Goal: Task Accomplishment & Management: Manage account settings

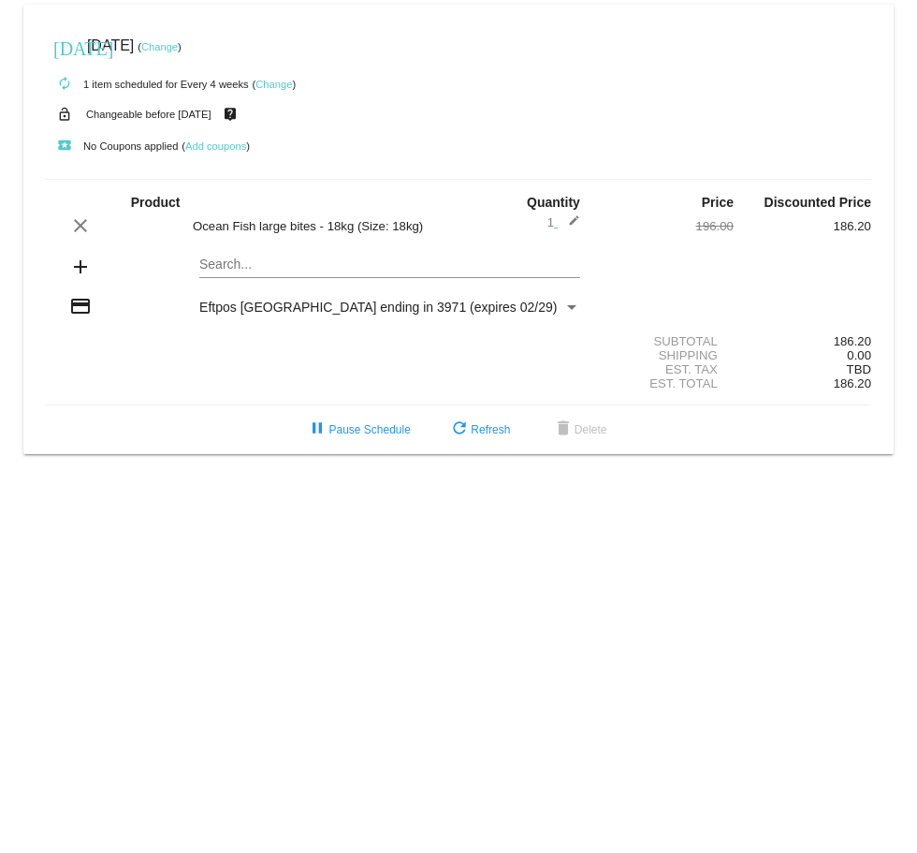
click at [178, 47] on link "Change" at bounding box center [159, 46] width 36 height 11
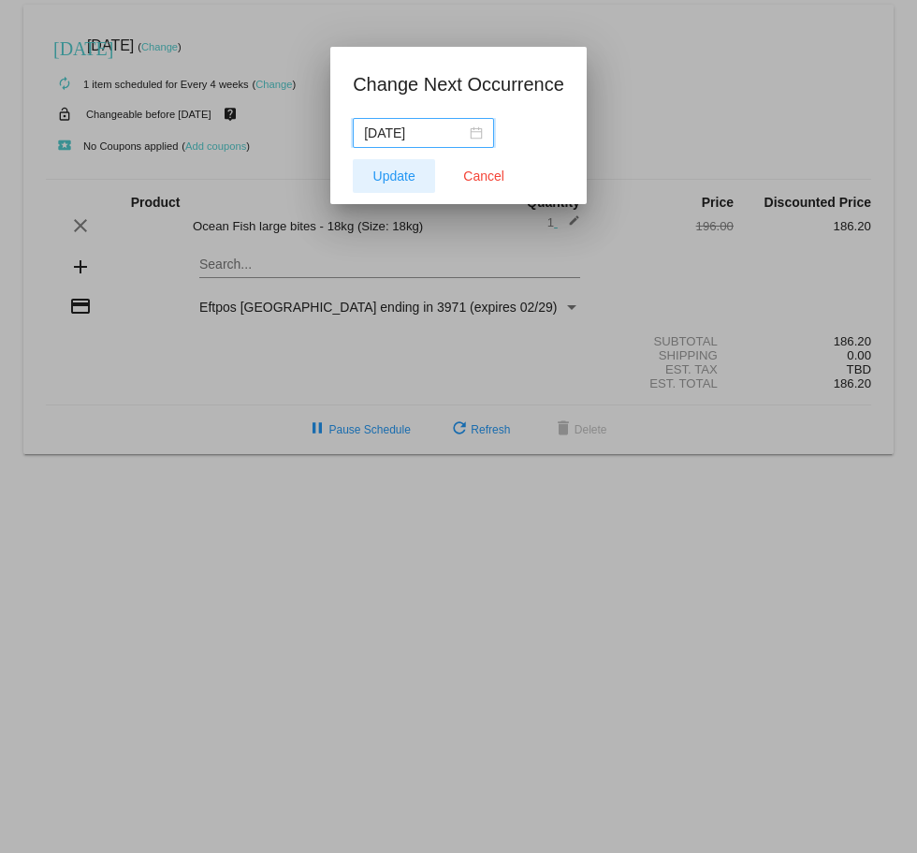
click at [396, 166] on button "Update" at bounding box center [394, 176] width 82 height 34
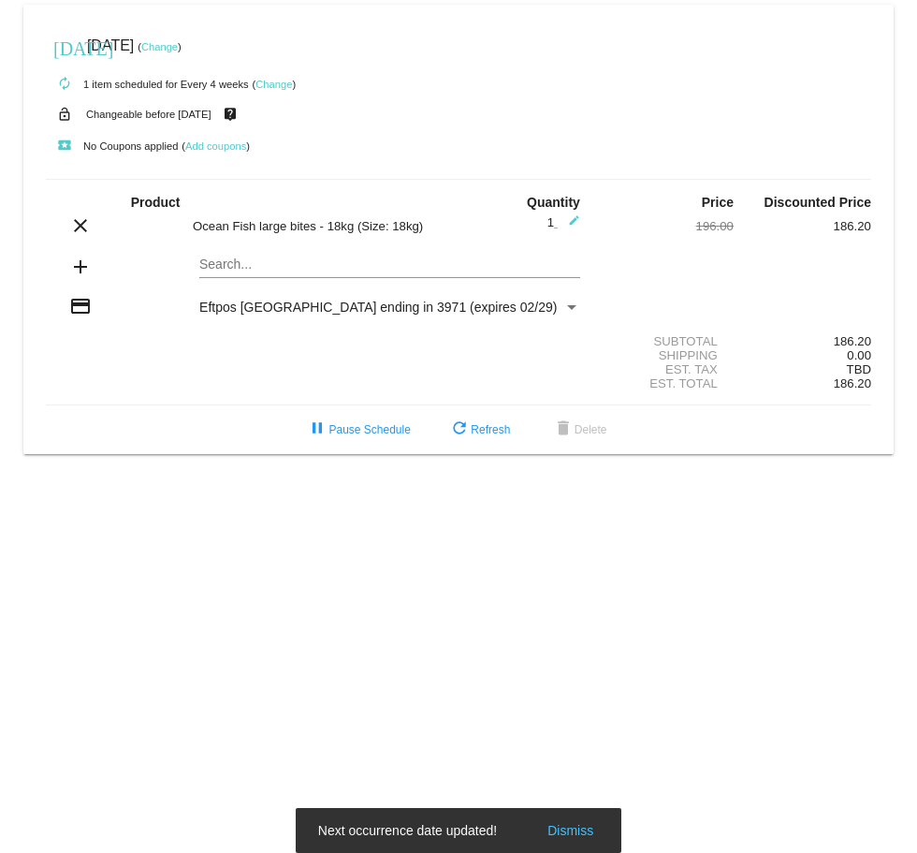
click at [178, 50] on link "Change" at bounding box center [159, 46] width 36 height 11
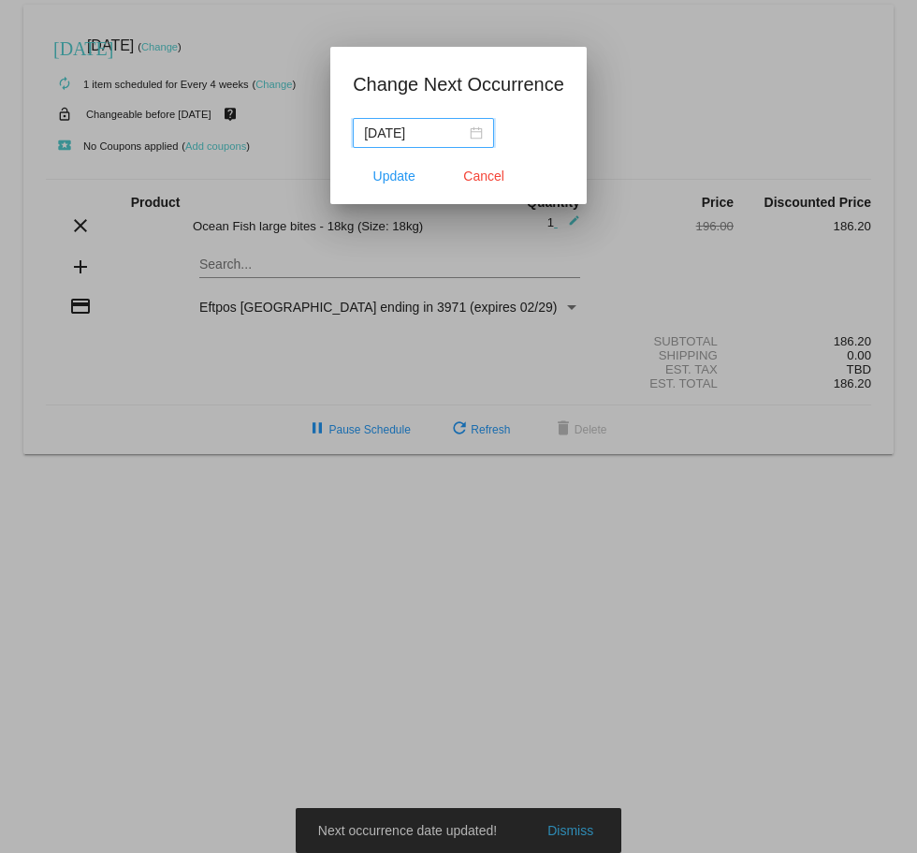
click at [448, 131] on input "[DATE]" at bounding box center [415, 133] width 102 height 21
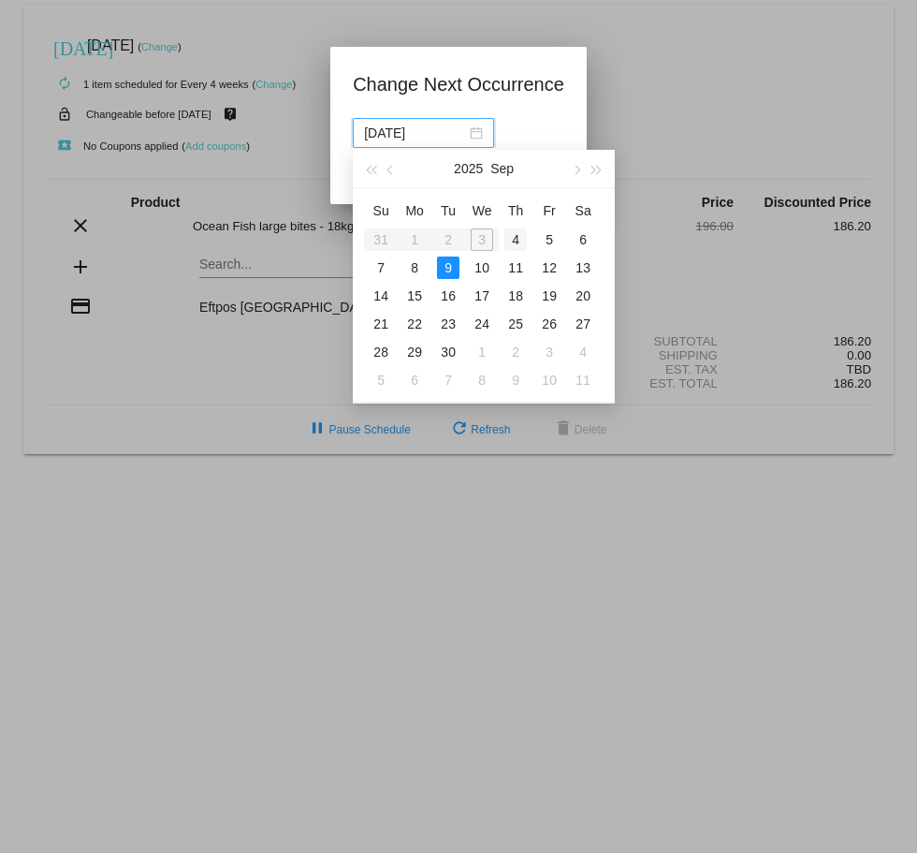
click at [518, 240] on div "4" at bounding box center [515, 239] width 22 height 22
type input "[DATE]"
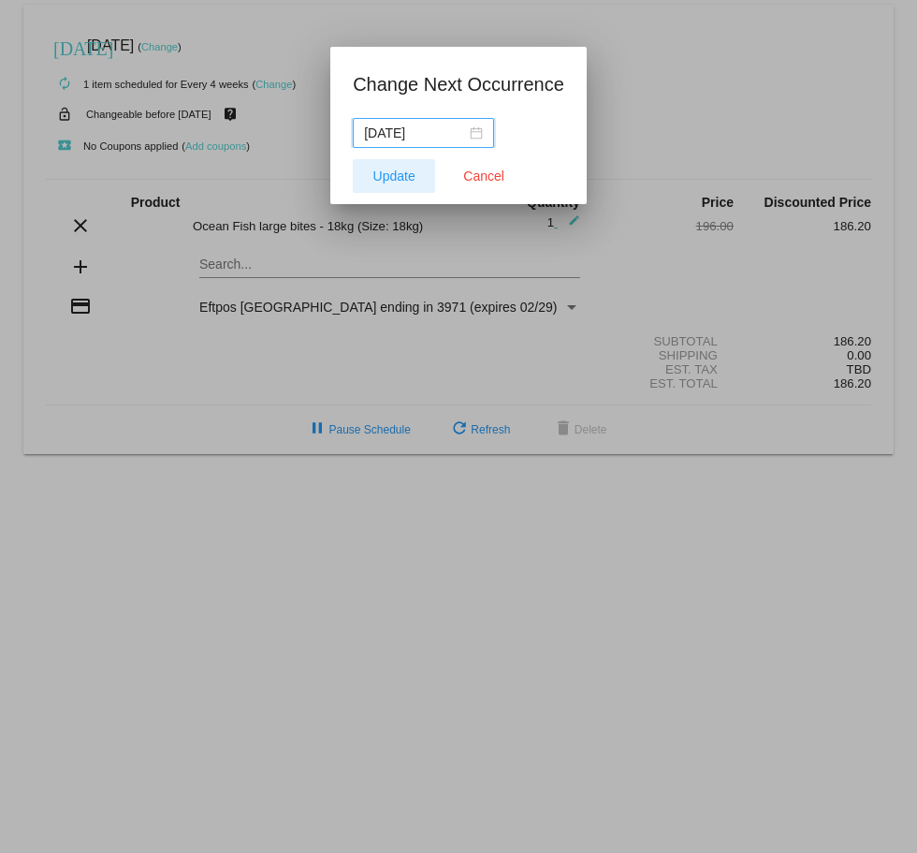
click at [383, 182] on span "Update" at bounding box center [394, 175] width 42 height 15
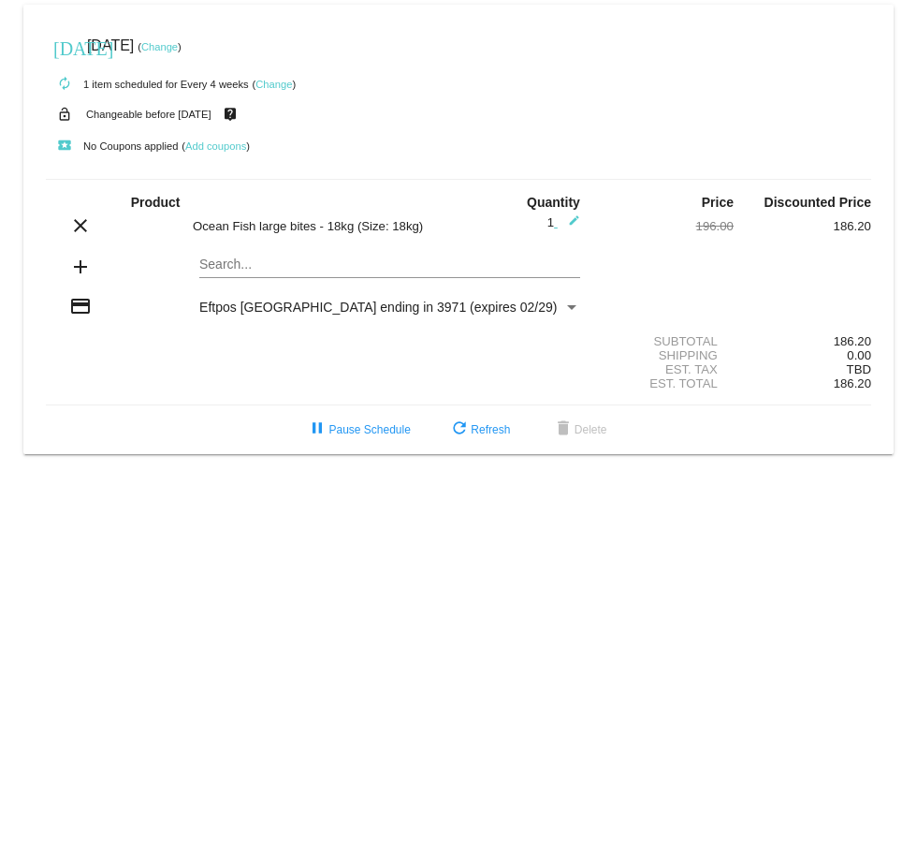
click at [80, 268] on mat-icon "add" at bounding box center [80, 266] width 22 height 22
click at [224, 262] on mat-card "[DATE] [DATE] ( Change ) autorenew 1 item scheduled for Every 4 weeks ( Change …" at bounding box center [458, 229] width 870 height 449
type input "p"
